Goal: Transaction & Acquisition: Download file/media

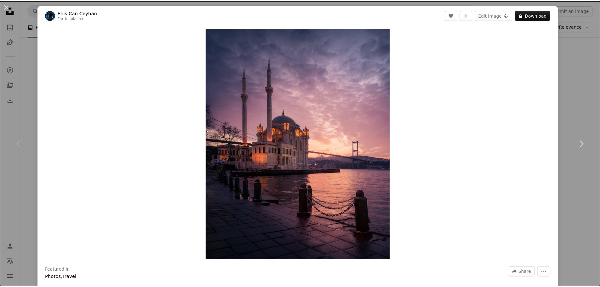
scroll to position [32, 0]
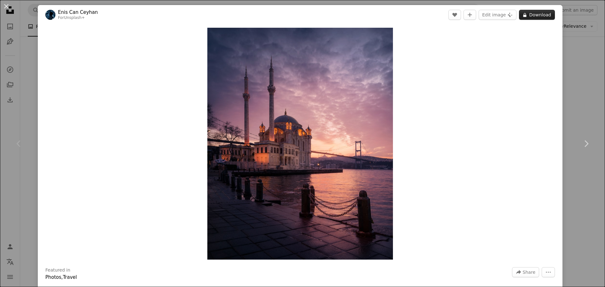
click at [524, 16] on icon at bounding box center [525, 15] width 3 height 4
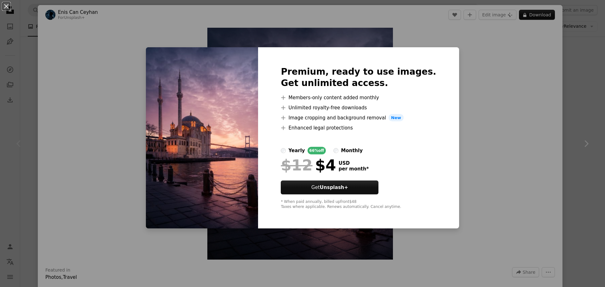
click at [475, 98] on div "An X shape Premium, ready to use images. Get unlimited access. A plus sign Memb…" at bounding box center [302, 143] width 605 height 287
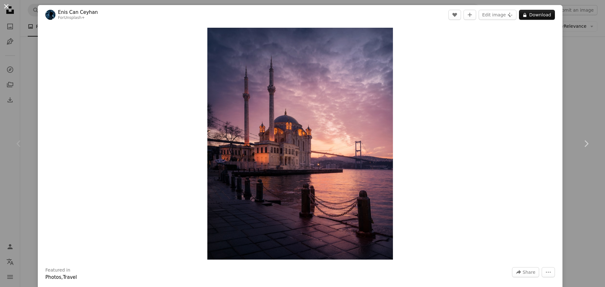
click at [3, 4] on button "An X shape" at bounding box center [7, 7] width 8 height 8
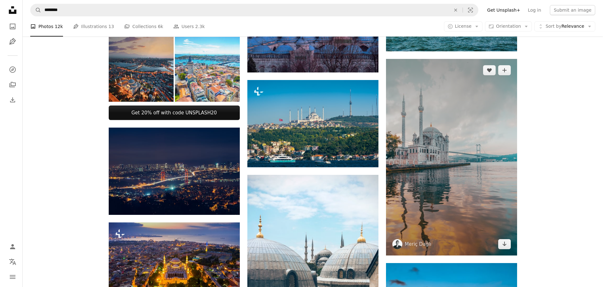
scroll to position [284, 0]
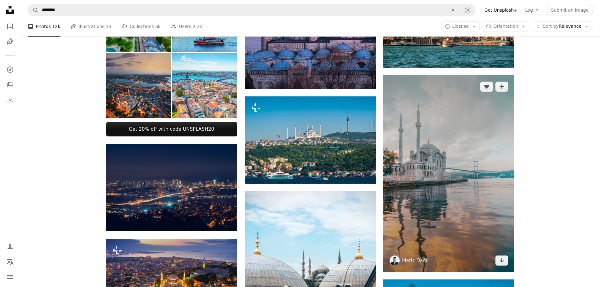
click at [447, 142] on img at bounding box center [449, 173] width 131 height 197
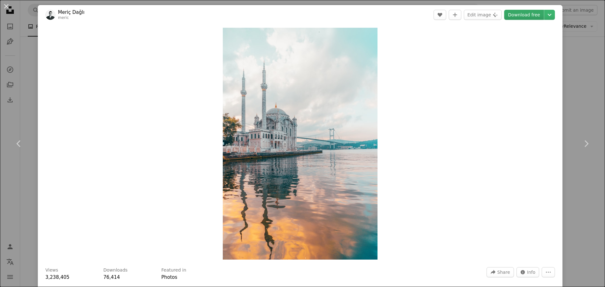
click at [514, 16] on link "Download free" at bounding box center [524, 15] width 40 height 10
